Goal: Transaction & Acquisition: Purchase product/service

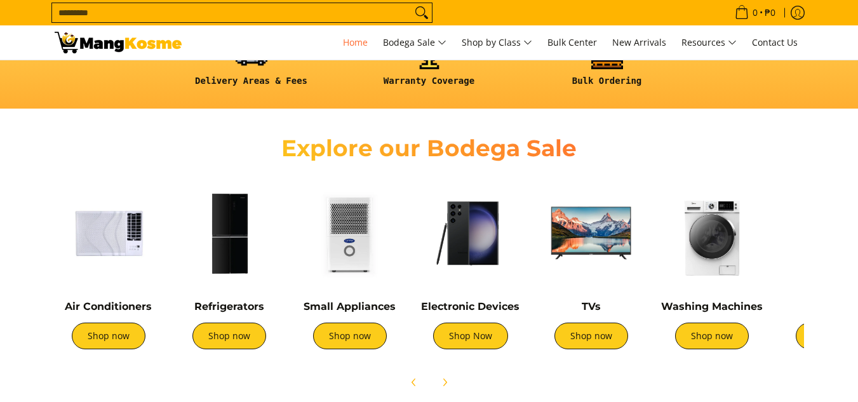
scroll to position [508, 0]
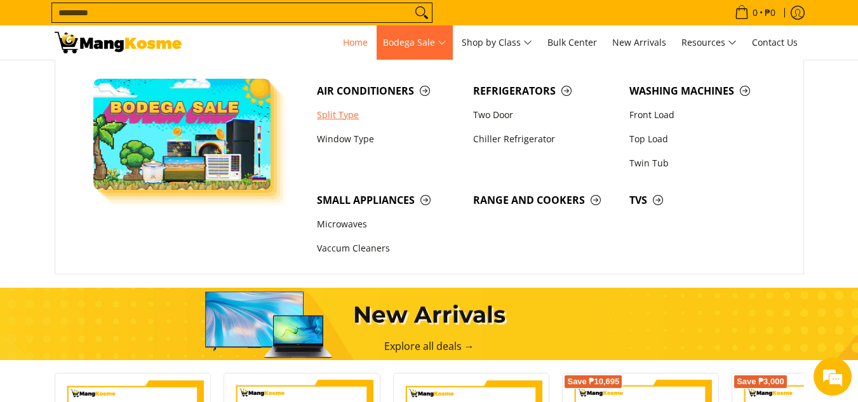
click at [330, 110] on link "Split Type" at bounding box center [388, 115] width 156 height 24
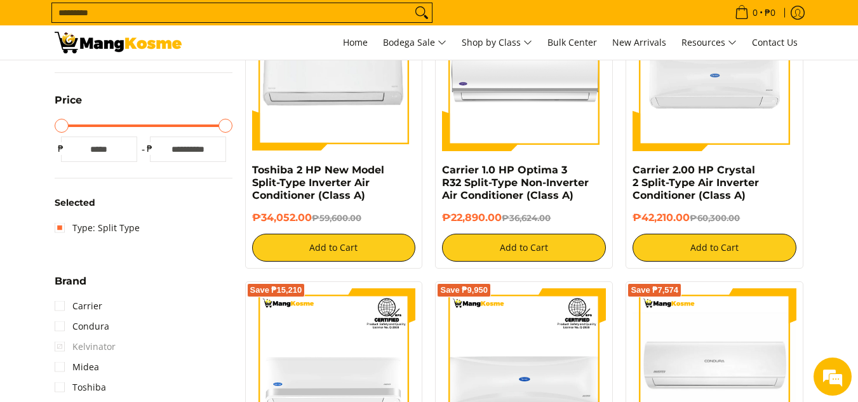
scroll to position [508, 0]
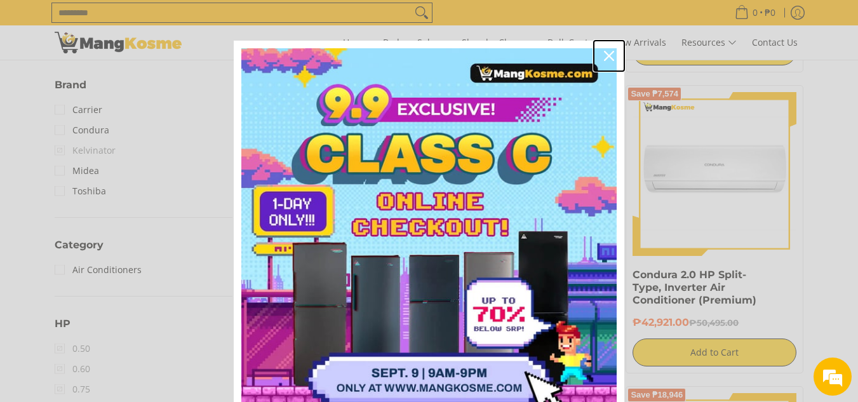
click at [604, 55] on icon "close icon" at bounding box center [609, 56] width 10 height 10
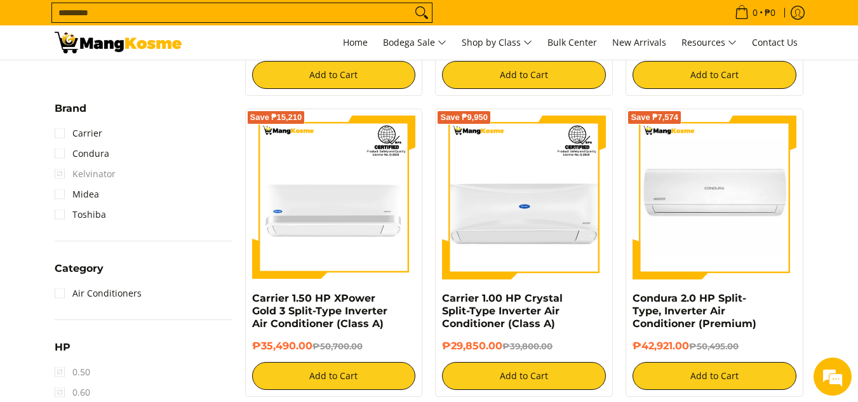
scroll to position [381, 0]
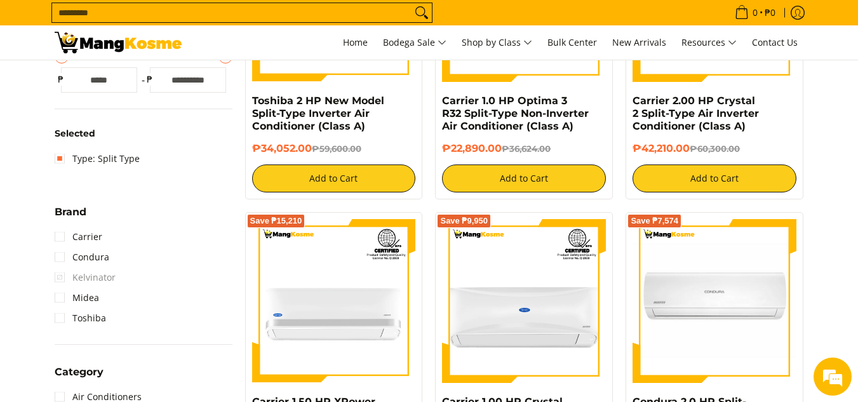
click at [310, 8] on input "Search..." at bounding box center [231, 12] width 359 height 19
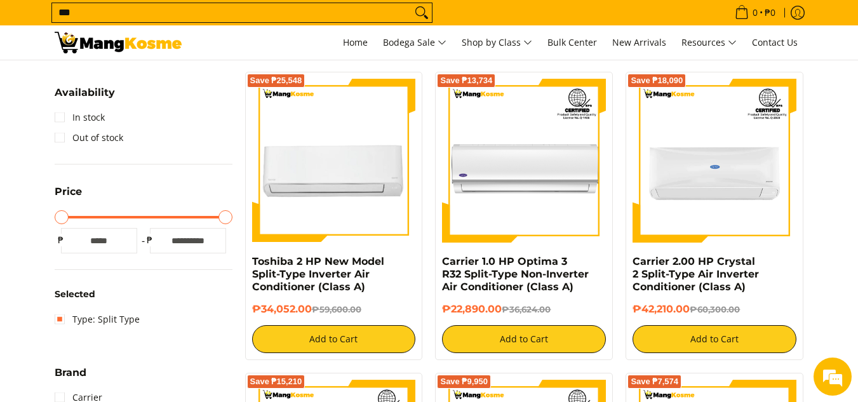
scroll to position [219, 0]
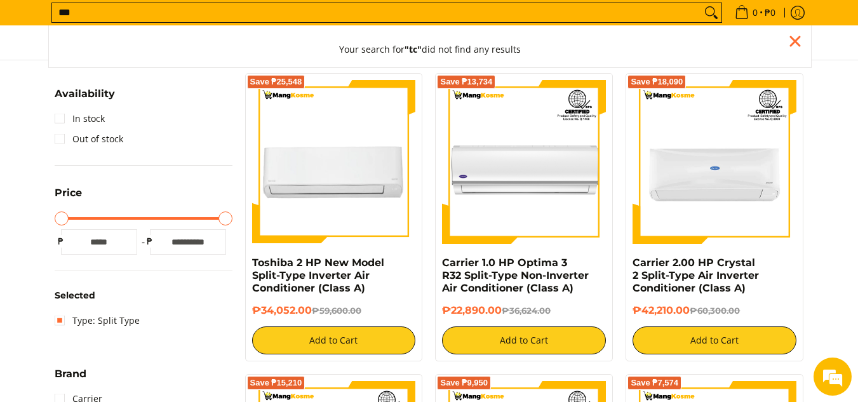
type input "***"
click at [701, 3] on button "Search" at bounding box center [711, 12] width 20 height 19
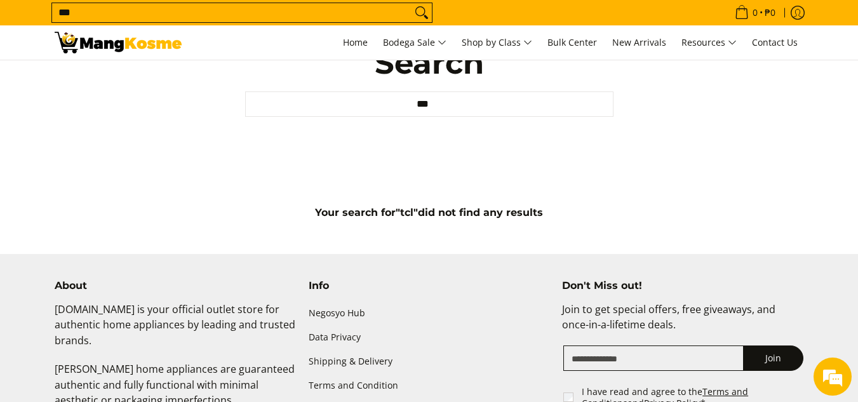
scroll to position [63, 0]
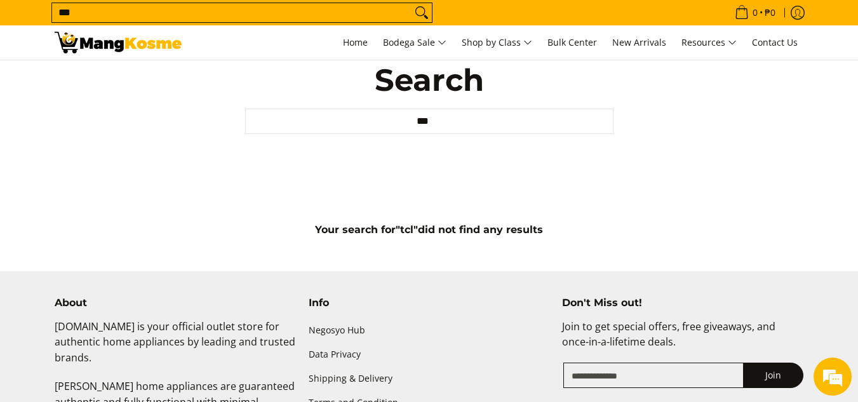
click at [315, 22] on input "***" at bounding box center [231, 12] width 359 height 19
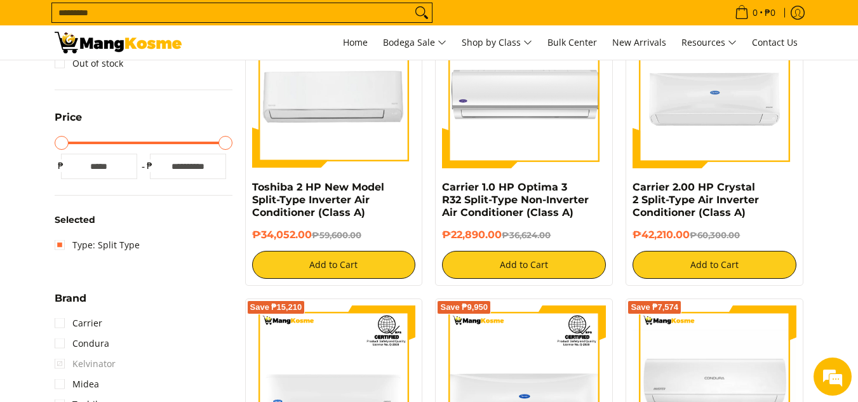
scroll to position [317, 0]
